Goal: Information Seeking & Learning: Learn about a topic

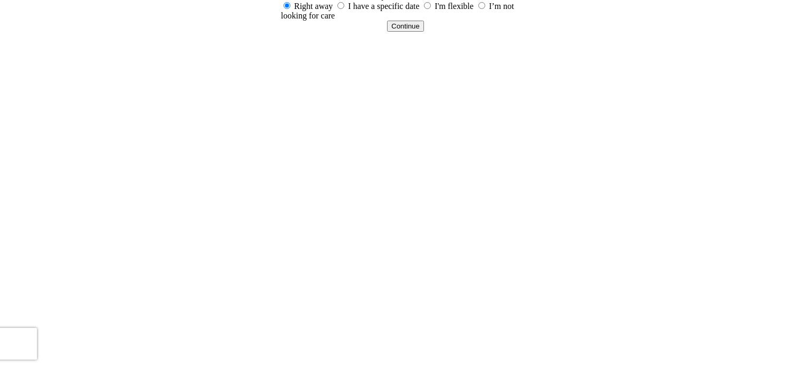
click at [407, 30] on span "Continue" at bounding box center [405, 26] width 28 height 8
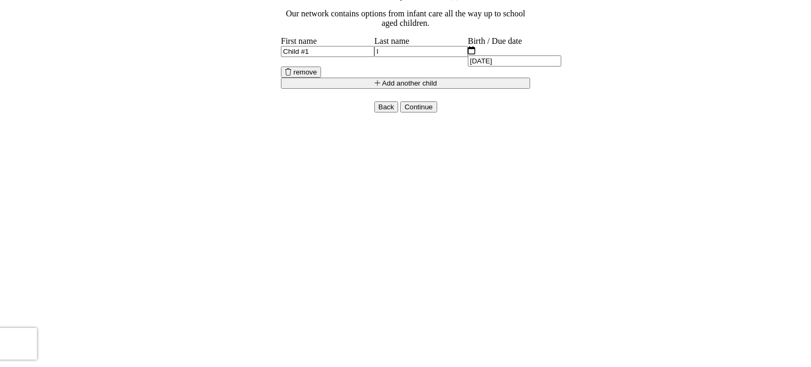
click at [382, 57] on input "I" at bounding box center [420, 51] width 93 height 11
type input "[PERSON_NAME]"
click at [493, 66] on input "[DATE]" at bounding box center [514, 60] width 93 height 11
drag, startPoint x: 493, startPoint y: 217, endPoint x: 441, endPoint y: 221, distance: 51.8
click at [468, 66] on input "[DATE]" at bounding box center [514, 60] width 93 height 11
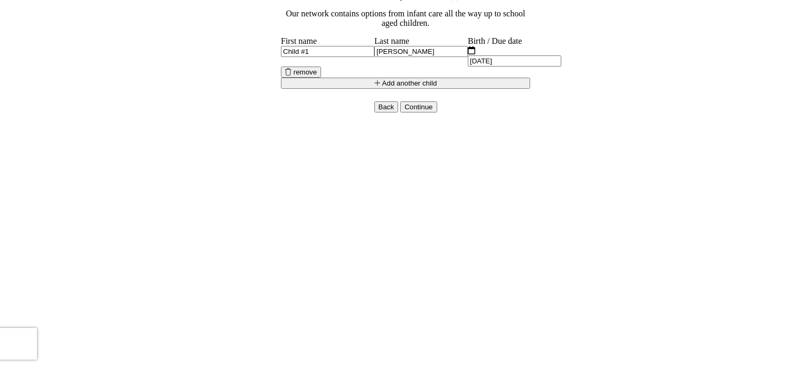
type input "[DATE]"
click at [427, 111] on span "Continue" at bounding box center [418, 107] width 28 height 8
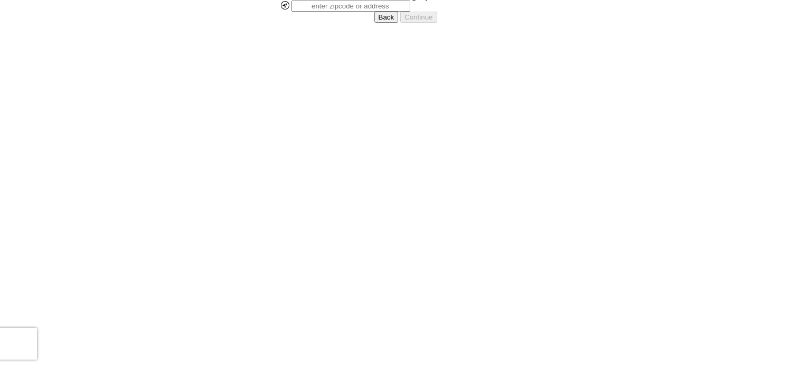
click at [366, 12] on input at bounding box center [350, 6] width 119 height 11
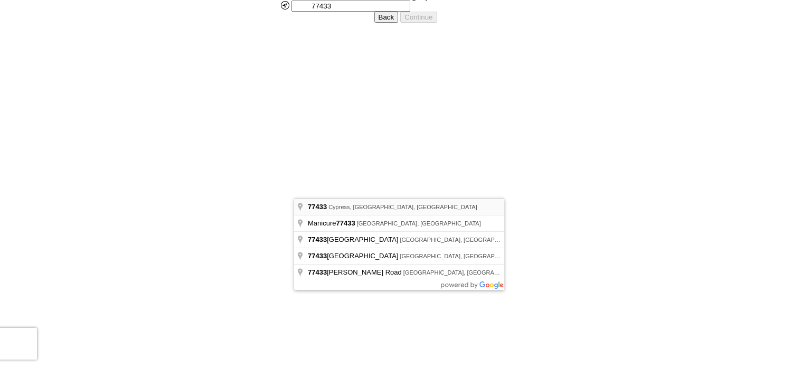
type input "[GEOGRAPHIC_DATA], [GEOGRAPHIC_DATA]"
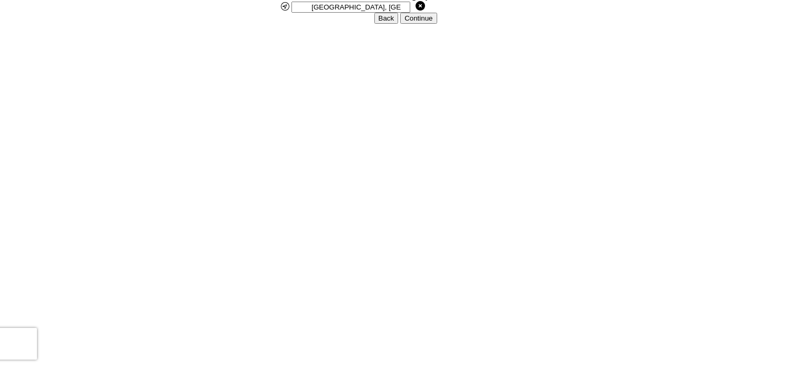
click at [423, 22] on span "Continue" at bounding box center [418, 18] width 28 height 8
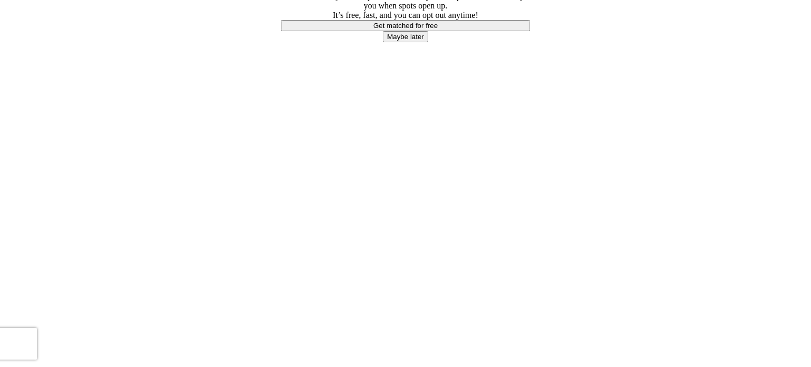
click at [390, 41] on span "Maybe later" at bounding box center [405, 37] width 37 height 8
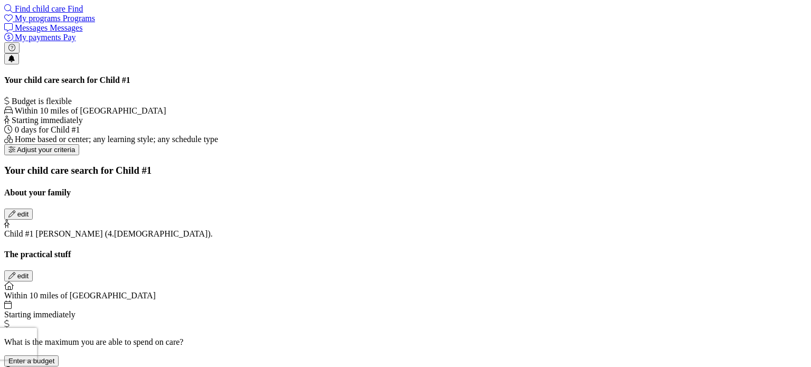
type input "adventure Kids"
